Goal: Navigation & Orientation: Find specific page/section

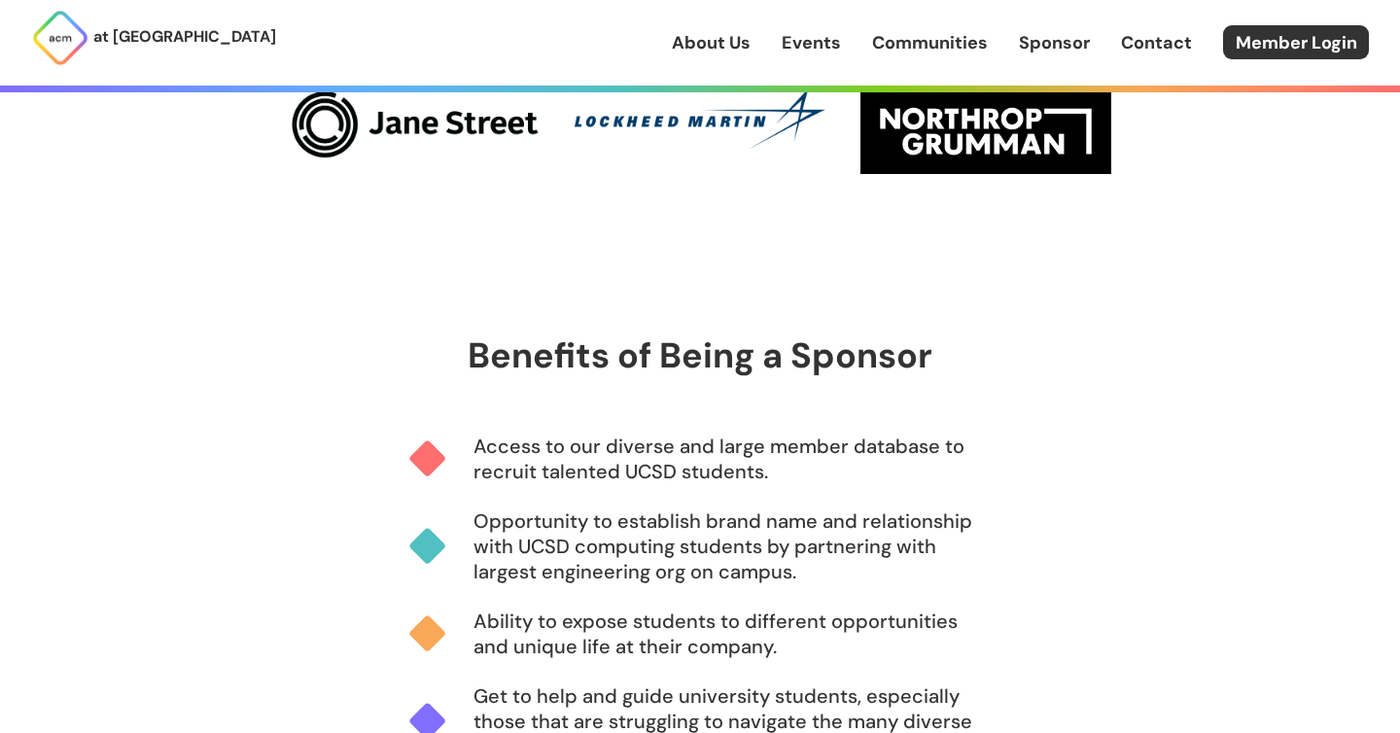
scroll to position [871, 0]
